Goal: Transaction & Acquisition: Book appointment/travel/reservation

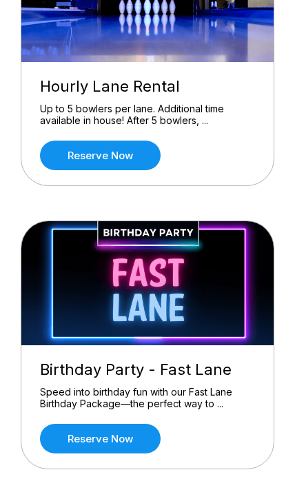
scroll to position [1629, 0]
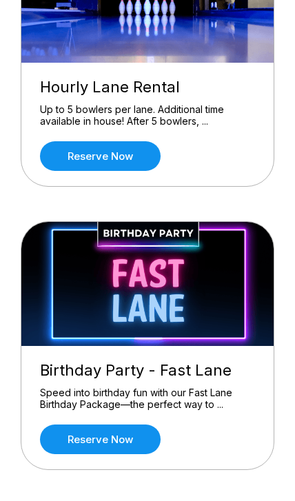
click at [63, 156] on link "Reserve now" at bounding box center [100, 156] width 120 height 30
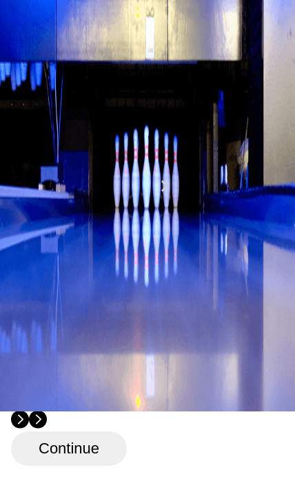
scroll to position [89, 0]
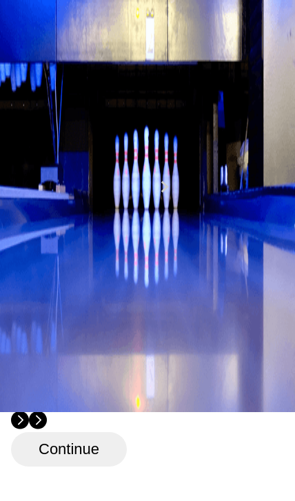
click at [36, 262] on div "5" at bounding box center [27, 252] width 19 height 19
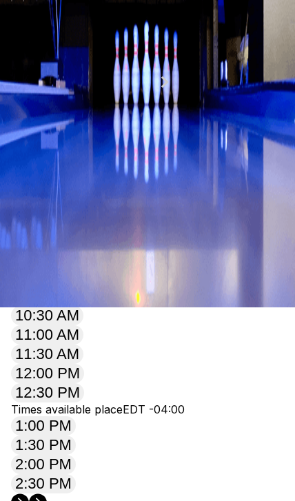
scroll to position [97, 0]
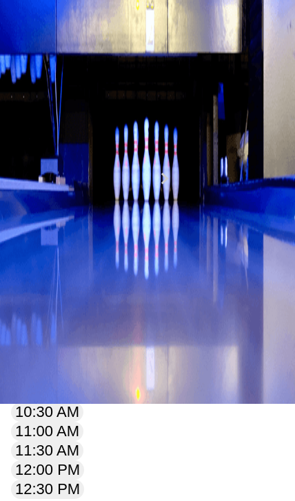
click at [109, 106] on button at bounding box center [118, 99] width 19 height 14
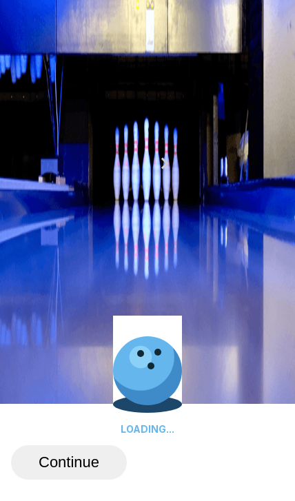
click at [127, 91] on button at bounding box center [136, 83] width 19 height 14
type input "*"
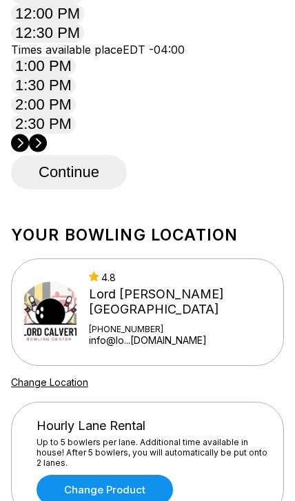
scroll to position [558, 0]
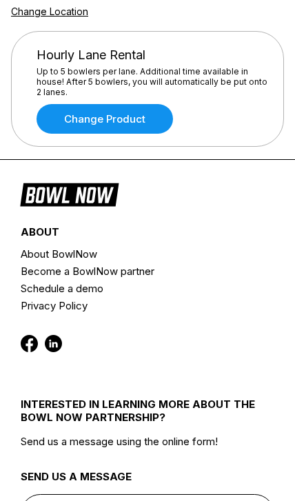
scroll to position [936, 0]
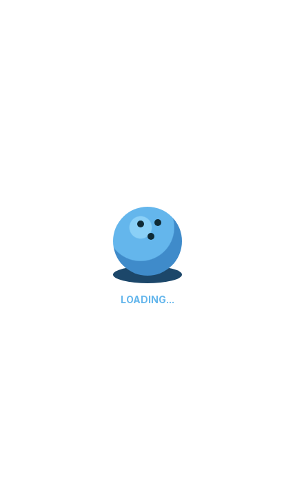
scroll to position [9, 0]
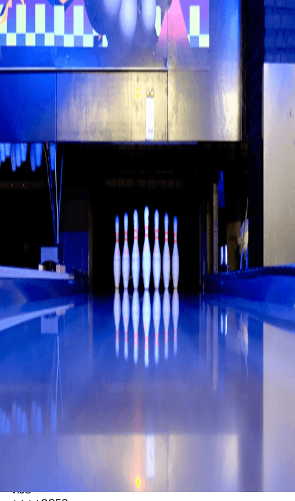
click at [5, 329] on div "Reservation slot expires in 09:56 Reservation Summary You're so close! To final…" at bounding box center [147, 462] width 295 height 790
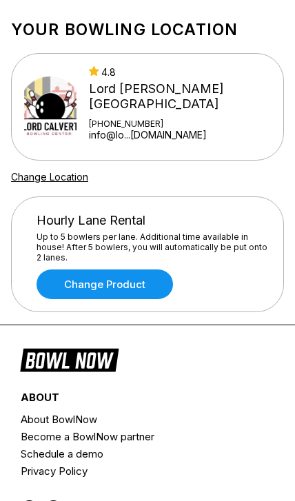
scroll to position [868, 0]
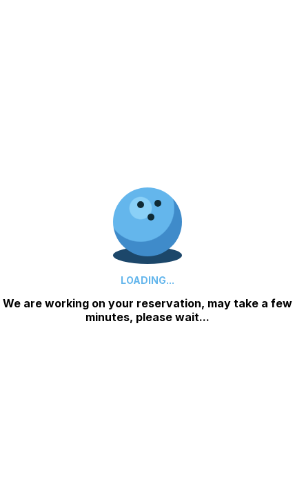
scroll to position [9, 0]
